Goal: Task Accomplishment & Management: Manage account settings

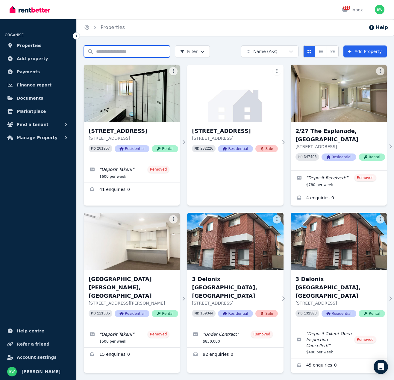
click at [121, 54] on input "Search properties" at bounding box center [127, 52] width 86 height 12
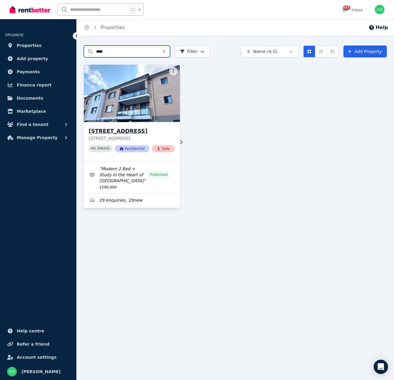
scroll to position [0, 0]
type input "****"
click at [132, 134] on h3 "[STREET_ADDRESS]" at bounding box center [132, 131] width 86 height 8
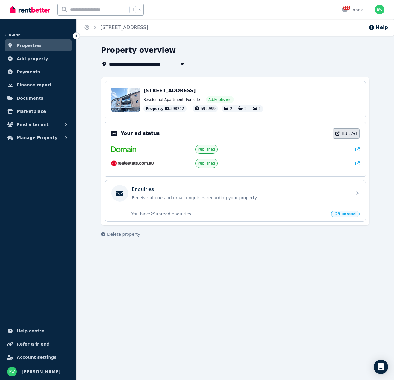
click at [350, 132] on link "Edit Ad" at bounding box center [346, 134] width 27 height 10
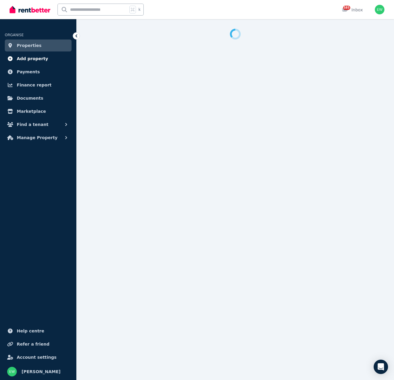
select select "**********"
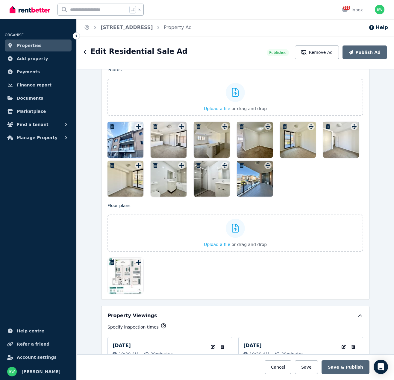
scroll to position [675, 0]
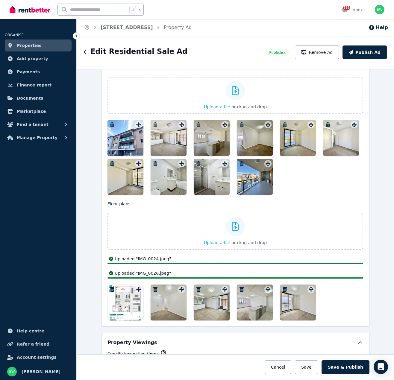
click at [155, 293] on div at bounding box center [169, 303] width 36 height 36
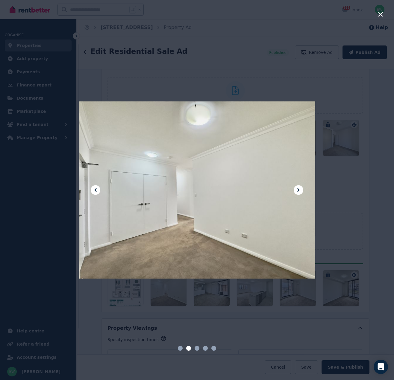
click at [152, 167] on div at bounding box center [197, 190] width 237 height 334
click at [380, 13] on icon "button" at bounding box center [380, 14] width 4 height 4
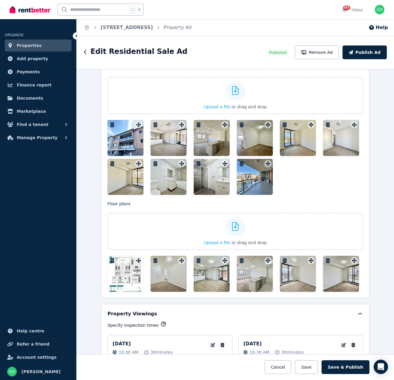
click at [156, 260] on icon "button" at bounding box center [155, 261] width 4 height 5
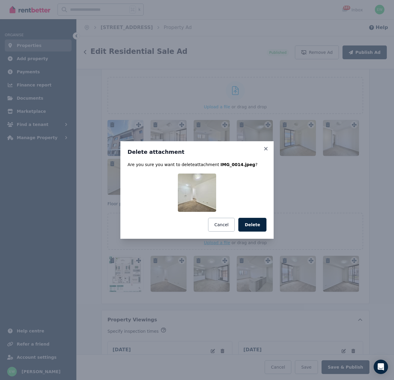
drag, startPoint x: 255, startPoint y: 223, endPoint x: 240, endPoint y: 230, distance: 15.8
click at [255, 223] on button "Delete" at bounding box center [252, 225] width 28 height 14
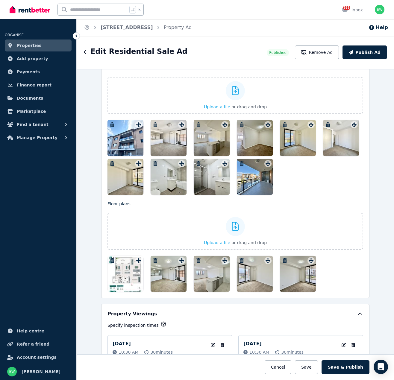
click at [157, 261] on icon "button" at bounding box center [155, 261] width 4 height 5
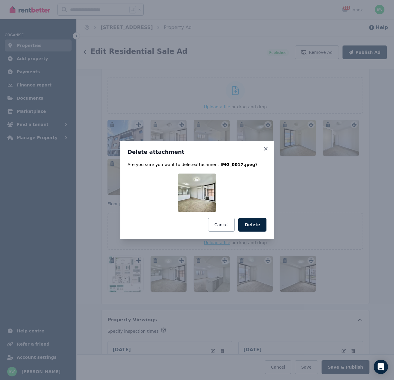
drag, startPoint x: 256, startPoint y: 227, endPoint x: 227, endPoint y: 241, distance: 31.8
click at [256, 227] on button "Delete" at bounding box center [252, 225] width 28 height 14
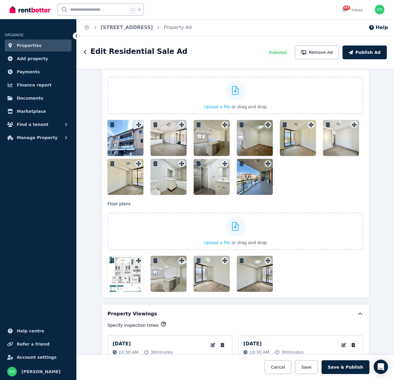
click at [155, 259] on icon "button" at bounding box center [155, 261] width 4 height 5
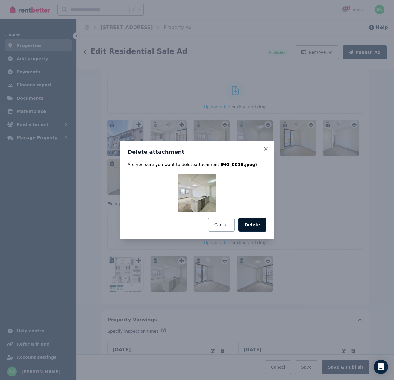
click at [252, 221] on button "Delete" at bounding box center [252, 225] width 28 height 14
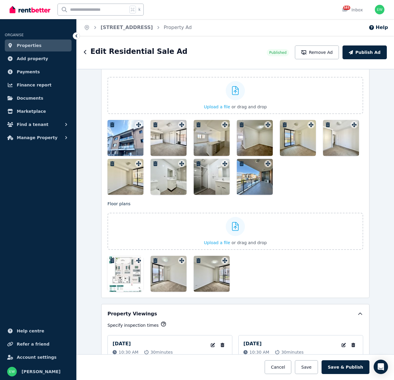
click at [157, 259] on icon "button" at bounding box center [155, 261] width 4 height 5
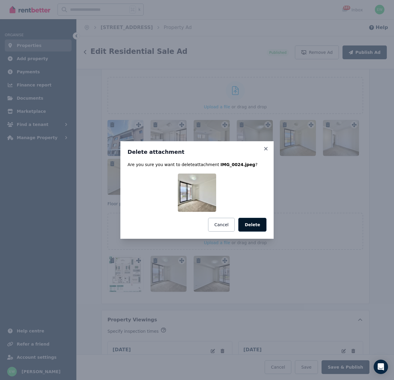
click at [253, 225] on button "Delete" at bounding box center [252, 225] width 28 height 14
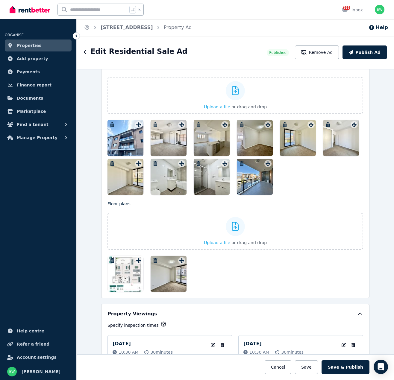
click at [155, 261] on icon "button" at bounding box center [155, 261] width 6 height 5
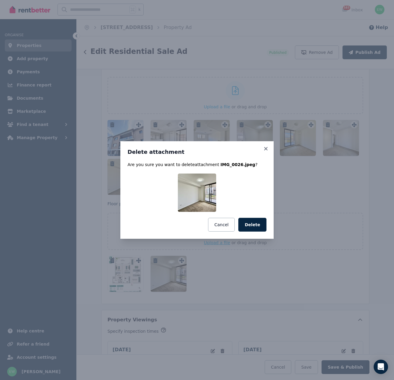
drag, startPoint x: 255, startPoint y: 226, endPoint x: 250, endPoint y: 225, distance: 5.4
click at [255, 226] on button "Delete" at bounding box center [252, 225] width 28 height 14
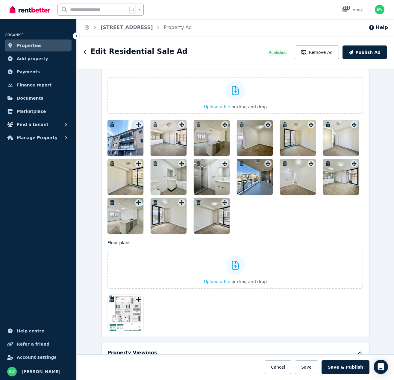
click at [155, 125] on icon "button" at bounding box center [155, 125] width 4 height 5
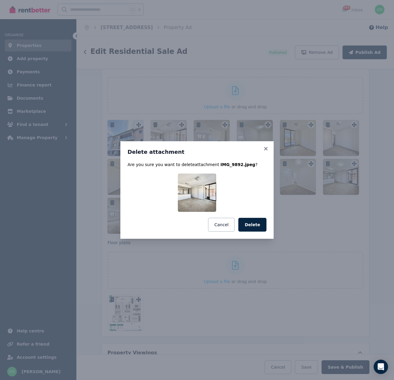
click at [254, 225] on button "Delete" at bounding box center [252, 225] width 28 height 14
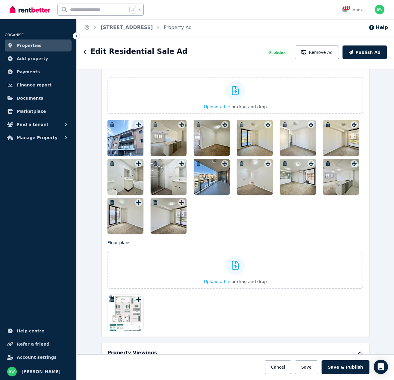
click at [155, 125] on icon "button" at bounding box center [155, 125] width 6 height 5
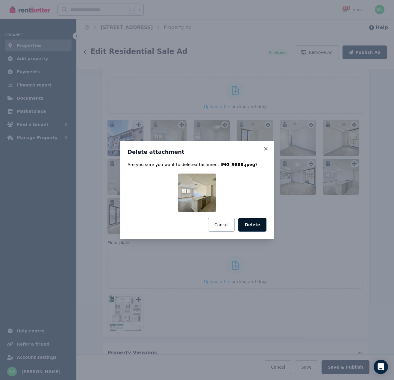
drag, startPoint x: 270, startPoint y: 227, endPoint x: 252, endPoint y: 227, distance: 18.0
click at [269, 227] on div "Delete attachment Are you sure you want to delete attachment IMG_9888.jpeg ? Ca…" at bounding box center [196, 190] width 153 height 98
click at [250, 227] on button "Delete" at bounding box center [252, 225] width 28 height 14
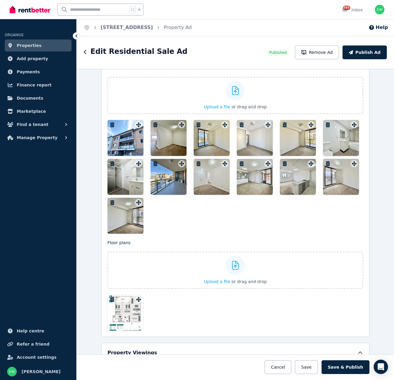
click at [197, 123] on icon "button" at bounding box center [199, 125] width 4 height 5
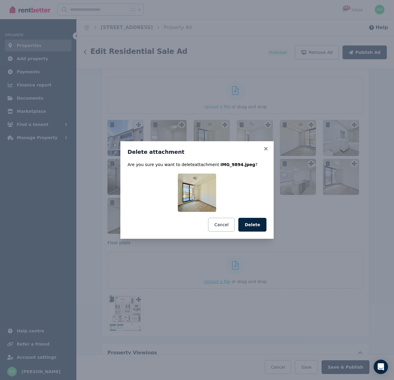
click at [258, 226] on button "Delete" at bounding box center [252, 225] width 28 height 14
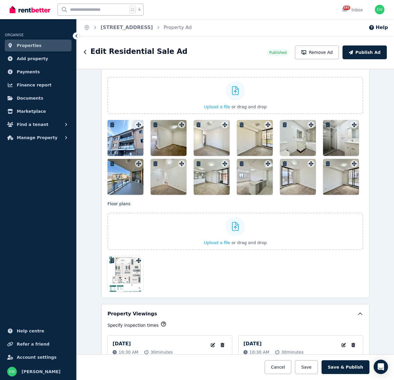
click at [242, 125] on icon "button" at bounding box center [242, 125] width 6 height 5
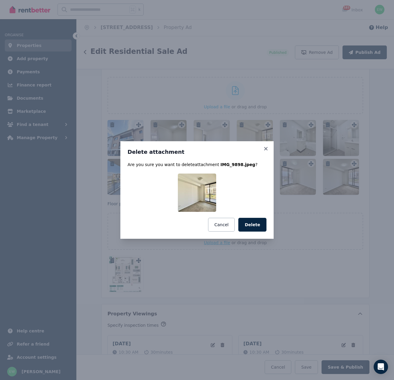
click at [260, 225] on button "Delete" at bounding box center [252, 225] width 28 height 14
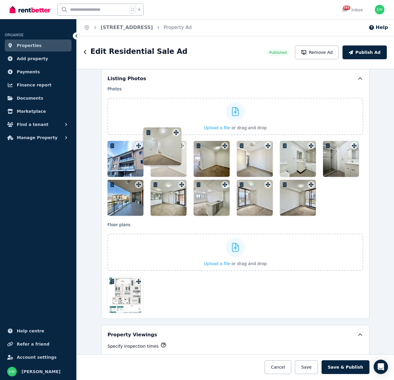
drag, startPoint x: 139, startPoint y: 165, endPoint x: 176, endPoint y: 128, distance: 51.9
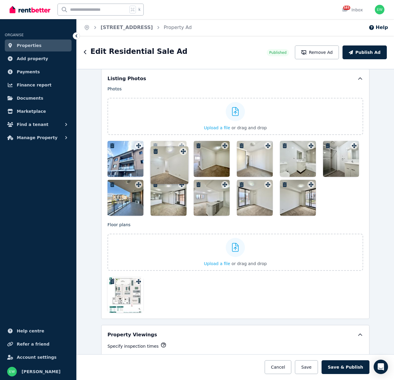
click at [176, 128] on div "Photos Upload a file or drag and drop Uploaded " IMG_0014.jpeg " Uploaded " IMG…" at bounding box center [236, 151] width 256 height 130
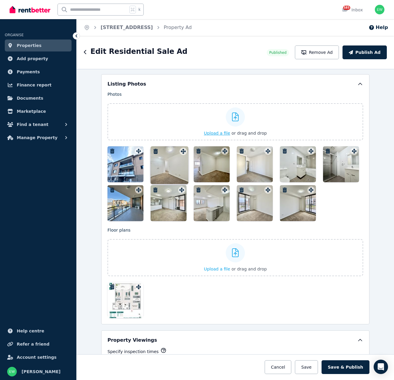
scroll to position [648, 0]
drag, startPoint x: 182, startPoint y: 163, endPoint x: 185, endPoint y: 159, distance: 5.1
click at [185, 159] on div at bounding box center [169, 164] width 36 height 36
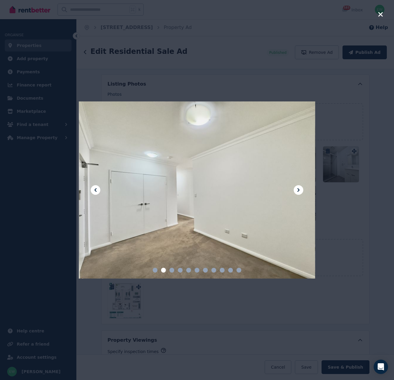
drag, startPoint x: 344, startPoint y: 267, endPoint x: 331, endPoint y: 258, distance: 16.2
click at [344, 267] on div at bounding box center [197, 190] width 394 height 380
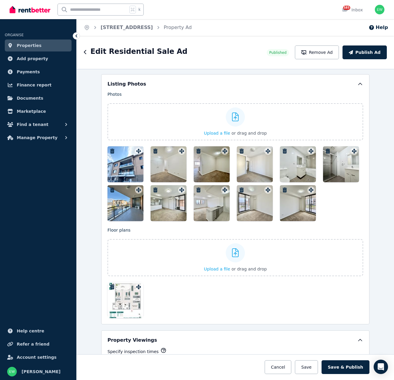
drag, startPoint x: 182, startPoint y: 165, endPoint x: 165, endPoint y: 147, distance: 25.2
click at [162, 143] on div "Photos Upload a file or drag and drop Uploaded " IMG_0014.jpeg " Uploaded " IMG…" at bounding box center [236, 156] width 256 height 130
drag, startPoint x: 181, startPoint y: 163, endPoint x: 168, endPoint y: 149, distance: 19.3
click at [168, 149] on div at bounding box center [169, 164] width 36 height 36
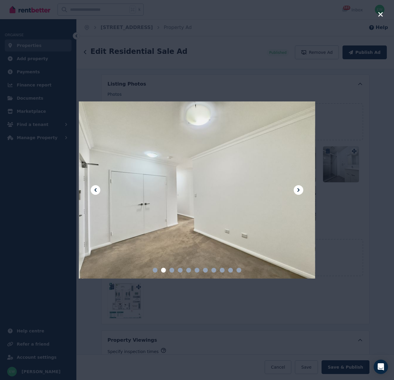
click at [347, 210] on div at bounding box center [197, 190] width 394 height 380
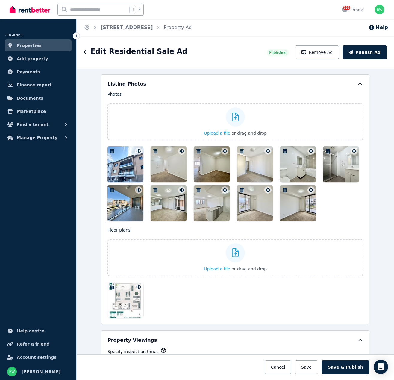
drag, startPoint x: 182, startPoint y: 163, endPoint x: 182, endPoint y: 176, distance: 13.5
click at [182, 176] on div at bounding box center [169, 164] width 36 height 36
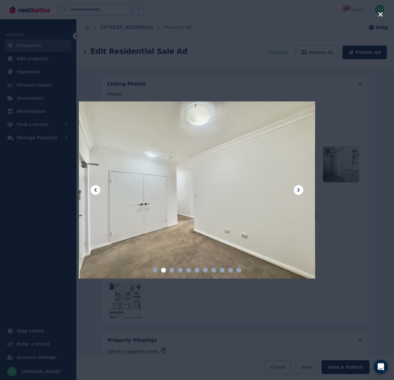
drag, startPoint x: 353, startPoint y: 216, endPoint x: 320, endPoint y: 207, distance: 34.2
click at [352, 215] on div at bounding box center [197, 190] width 394 height 380
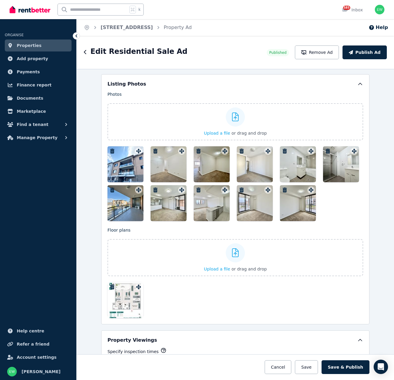
drag, startPoint x: 157, startPoint y: 180, endPoint x: 186, endPoint y: 151, distance: 41.3
click at [185, 150] on div at bounding box center [169, 164] width 36 height 36
drag, startPoint x: 224, startPoint y: 164, endPoint x: 257, endPoint y: 171, distance: 33.5
click at [249, 167] on div at bounding box center [236, 183] width 256 height 75
click at [355, 226] on div "Photos Upload a file or drag and drop Uploaded " IMG_0014.jpeg " Uploaded " IMG…" at bounding box center [236, 204] width 256 height 227
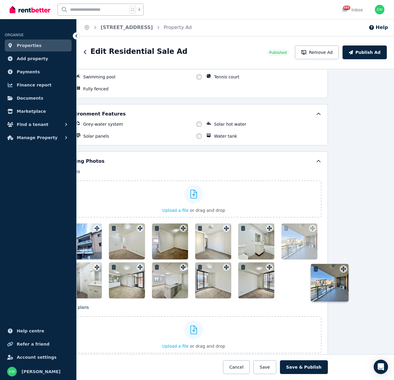
scroll to position [571, 43]
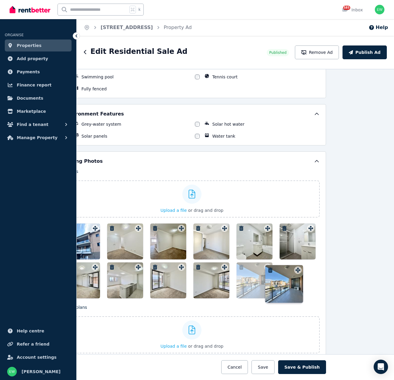
drag, startPoint x: 138, startPoint y: 268, endPoint x: 297, endPoint y: 265, distance: 158.2
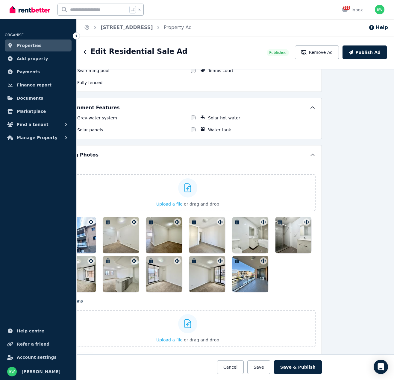
scroll to position [572, 48]
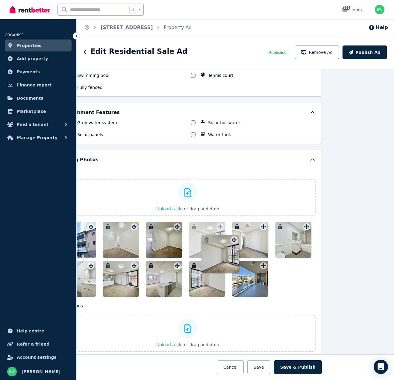
drag, startPoint x: 222, startPoint y: 265, endPoint x: 235, endPoint y: 234, distance: 33.8
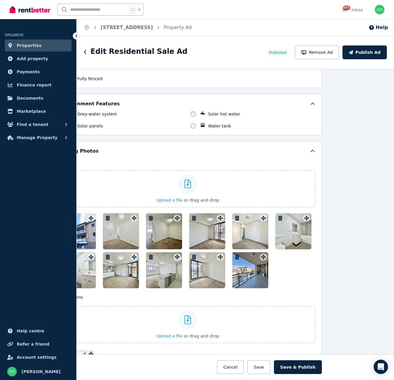
scroll to position [581, 48]
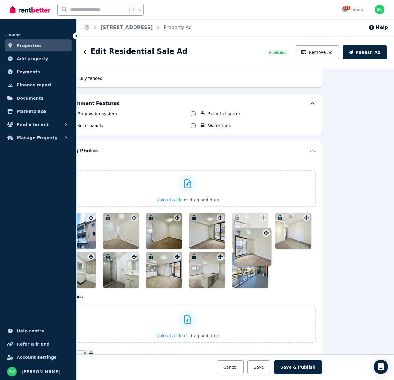
drag, startPoint x: 221, startPoint y: 257, endPoint x: 266, endPoint y: 228, distance: 53.0
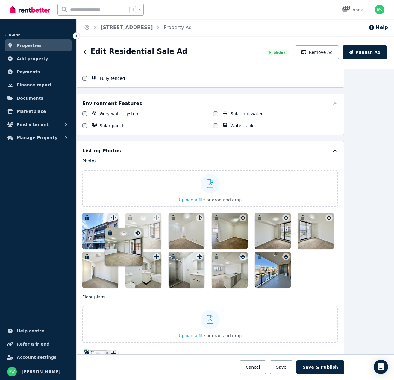
drag, startPoint x: 178, startPoint y: 257, endPoint x: 137, endPoint y: 228, distance: 49.6
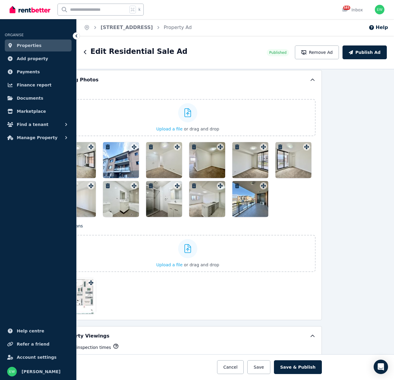
scroll to position [652, 48]
drag, startPoint x: 149, startPoint y: 228, endPoint x: 192, endPoint y: 212, distance: 46.0
click at [250, 228] on p "Floor plans" at bounding box center [188, 226] width 256 height 6
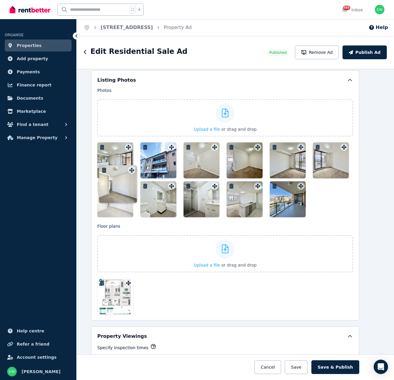
scroll to position [652, 0]
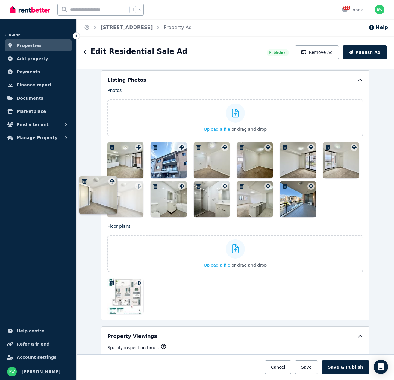
drag, startPoint x: 91, startPoint y: 186, endPoint x: 119, endPoint y: 177, distance: 29.1
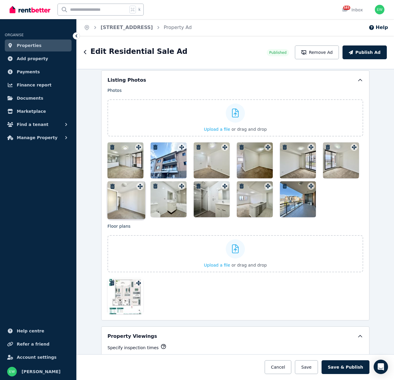
click at [119, 177] on div at bounding box center [236, 180] width 256 height 75
click at [291, 239] on label "Upload a file or drag and drop" at bounding box center [236, 253] width 256 height 37
click at [0, 0] on input "Upload a file or drag and drop" at bounding box center [0, 0] width 0 height 0
drag, startPoint x: 159, startPoint y: 146, endPoint x: 152, endPoint y: 147, distance: 7.5
click at [149, 147] on div at bounding box center [236, 180] width 256 height 75
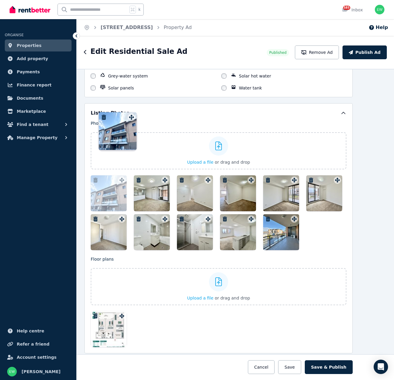
scroll to position [614, 0]
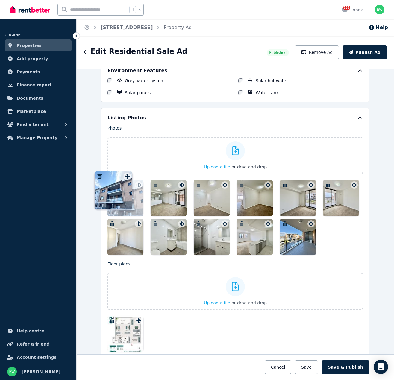
drag, startPoint x: 159, startPoint y: 103, endPoint x: 129, endPoint y: 173, distance: 76.1
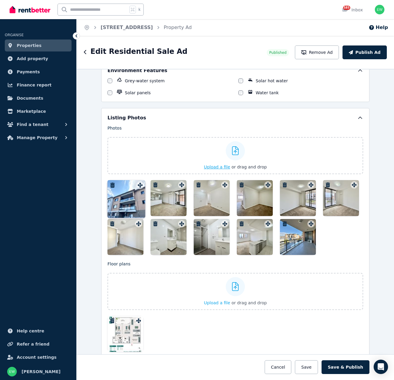
click at [127, 173] on div "Photos Upload a file or drag and drop Uploaded " IMG_0014.jpeg " Uploaded " IMG…" at bounding box center [236, 190] width 256 height 130
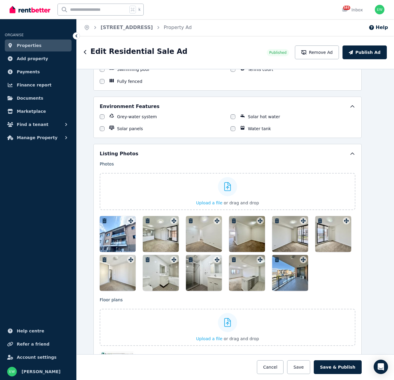
scroll to position [580, 8]
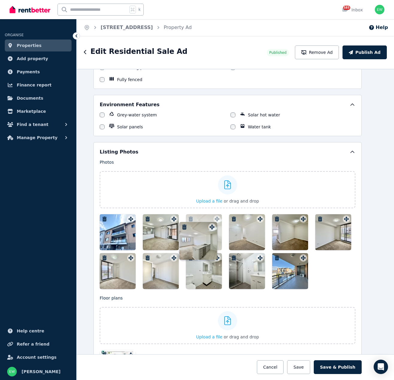
drag, startPoint x: 261, startPoint y: 257, endPoint x: 212, endPoint y: 220, distance: 60.8
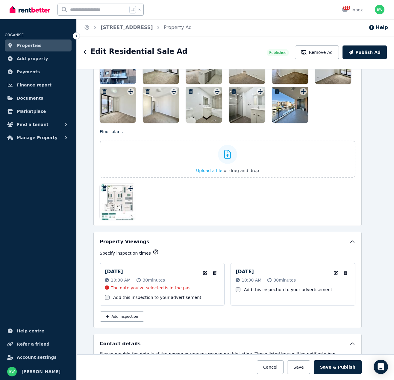
scroll to position [829, 8]
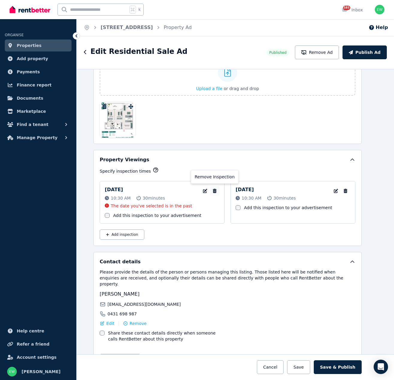
click at [216, 191] on icon "button" at bounding box center [215, 191] width 4 height 4
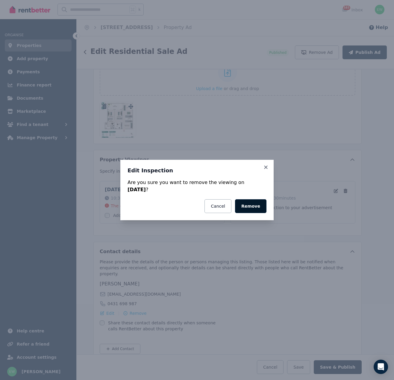
click at [250, 206] on button "Remove" at bounding box center [250, 206] width 31 height 14
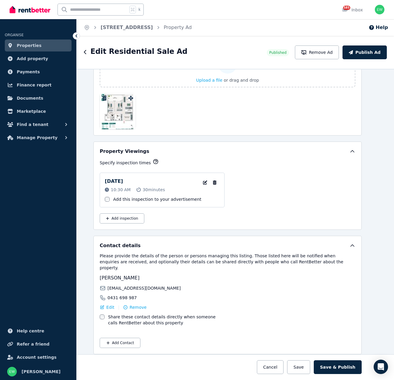
scroll to position [837, 8]
click at [345, 367] on button "Save & Publish" at bounding box center [338, 368] width 48 height 14
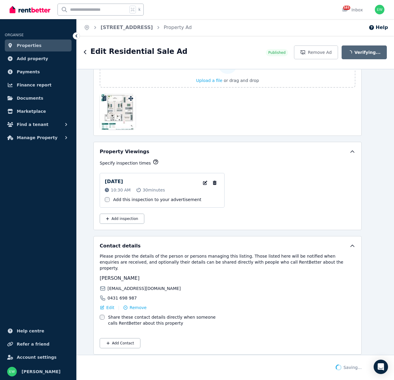
scroll to position [836, 8]
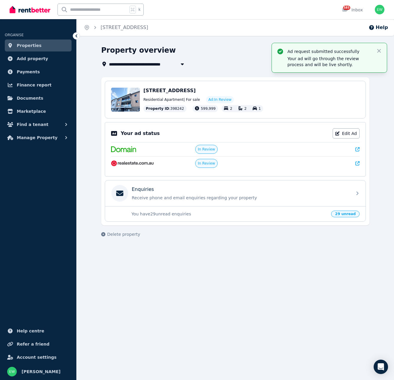
click at [206, 291] on div "**********" at bounding box center [197, 190] width 394 height 380
